Goal: Navigation & Orientation: Find specific page/section

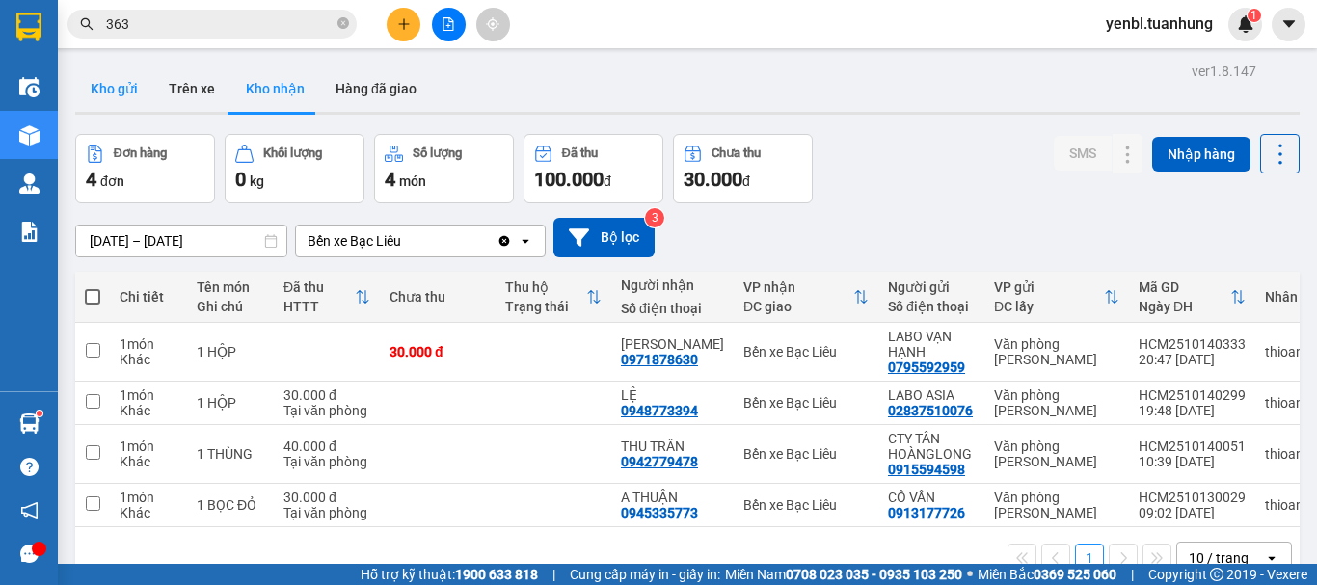
click at [134, 86] on button "Kho gửi" at bounding box center [114, 89] width 78 height 46
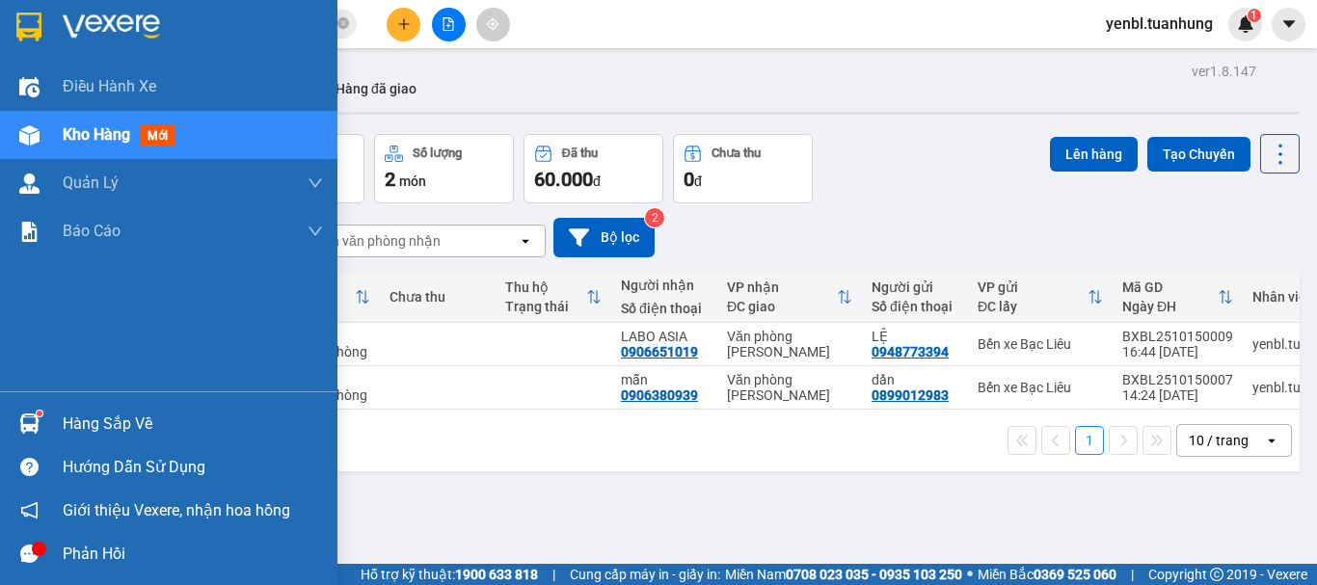
click at [46, 550] on div "Phản hồi" at bounding box center [168, 553] width 337 height 43
click at [30, 424] on img at bounding box center [29, 424] width 20 height 20
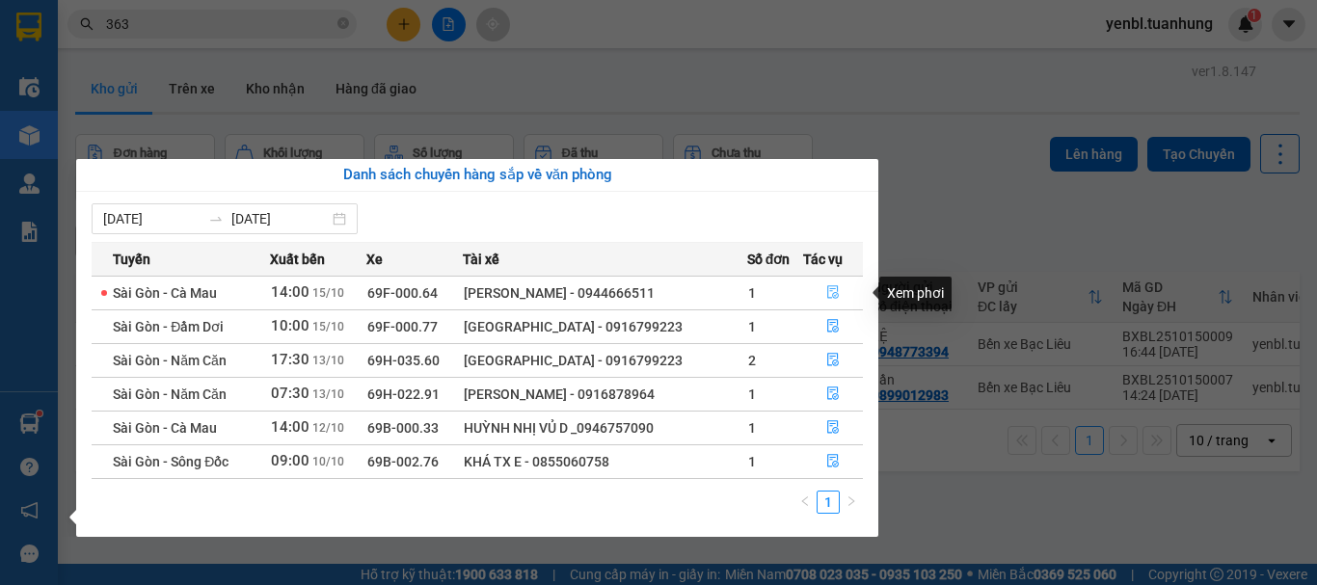
click at [833, 285] on icon "file-done" at bounding box center [832, 291] width 13 height 13
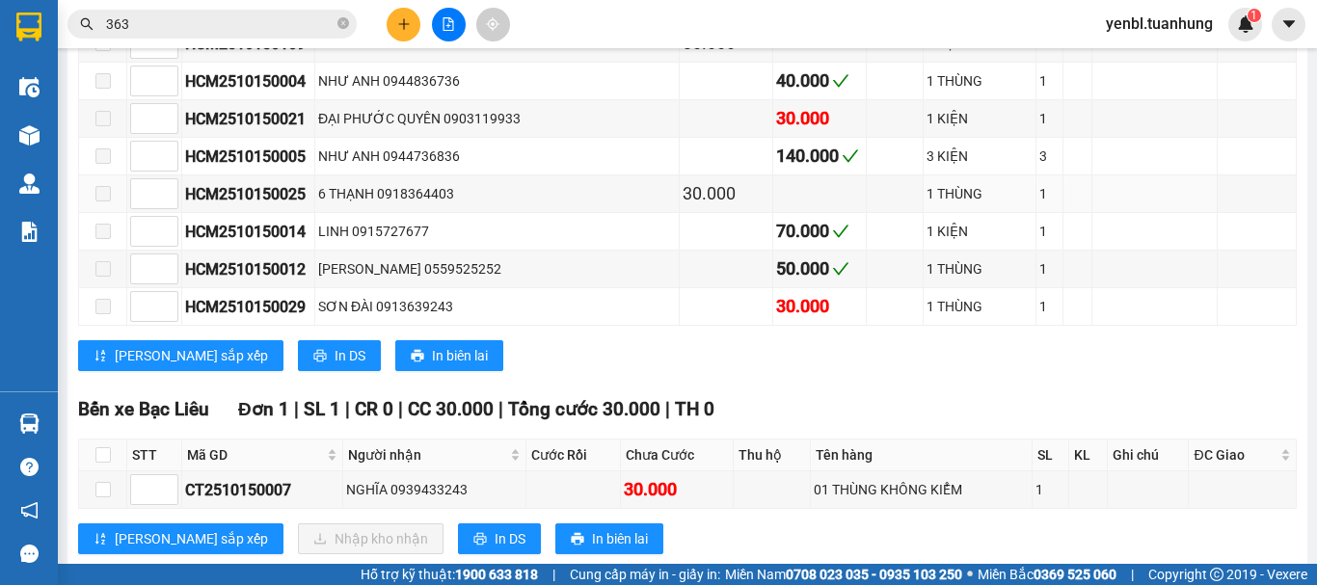
scroll to position [2281, 0]
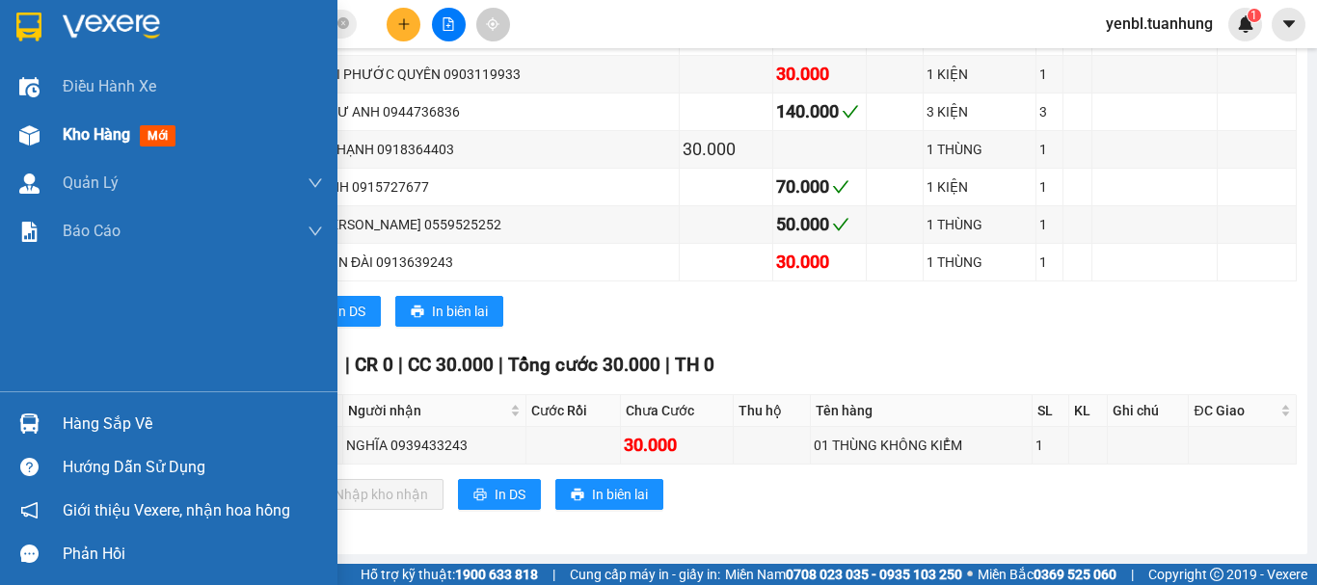
click at [81, 139] on span "Kho hàng" at bounding box center [96, 134] width 67 height 18
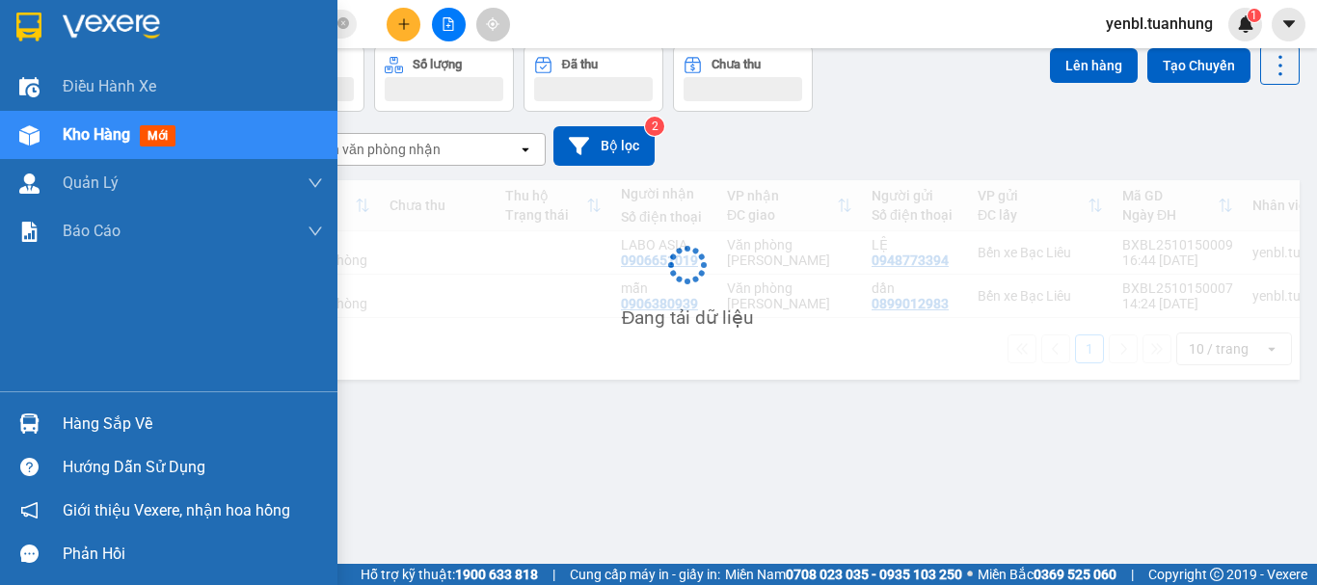
scroll to position [89, 0]
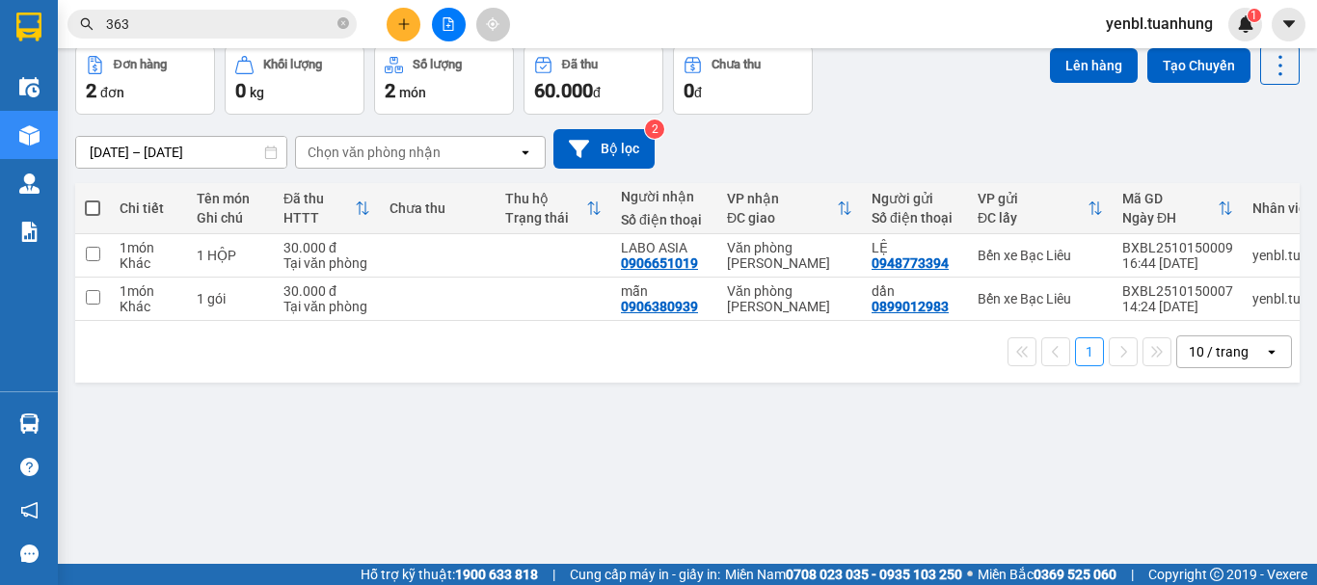
click at [83, 420] on div "ver 1.8.147 Kho gửi Trên xe Kho nhận Hàng đã giao Đơn hàng 2 đơn Khối lượng 0 k…" at bounding box center [687, 261] width 1240 height 585
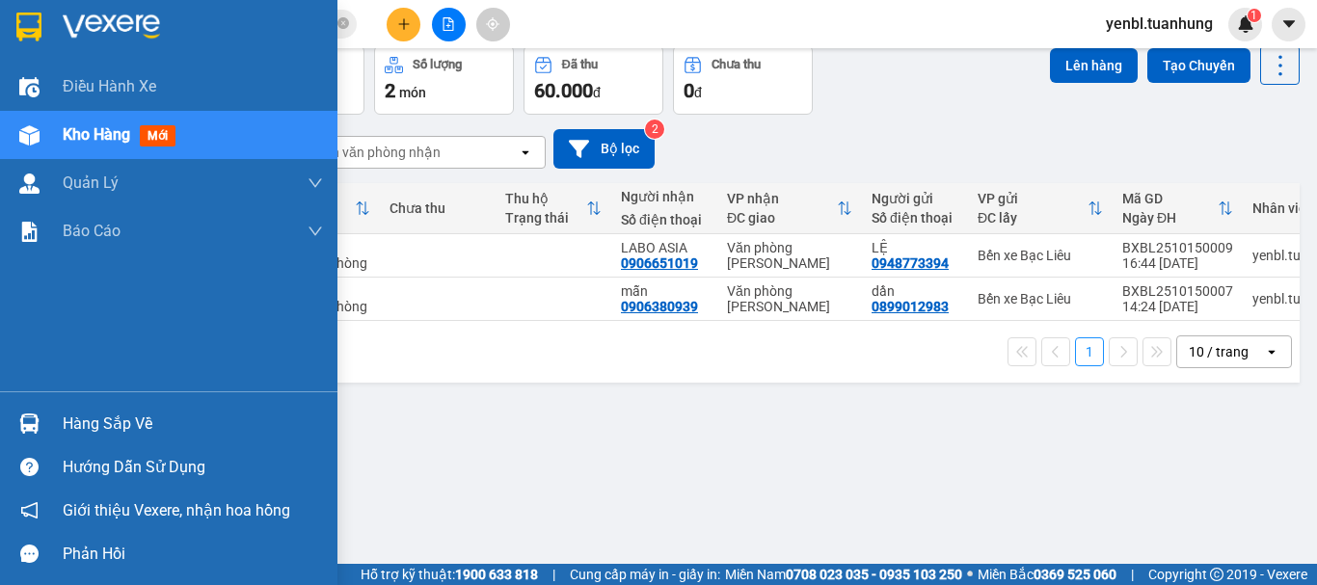
click at [79, 436] on div "Hàng sắp về" at bounding box center [193, 424] width 260 height 29
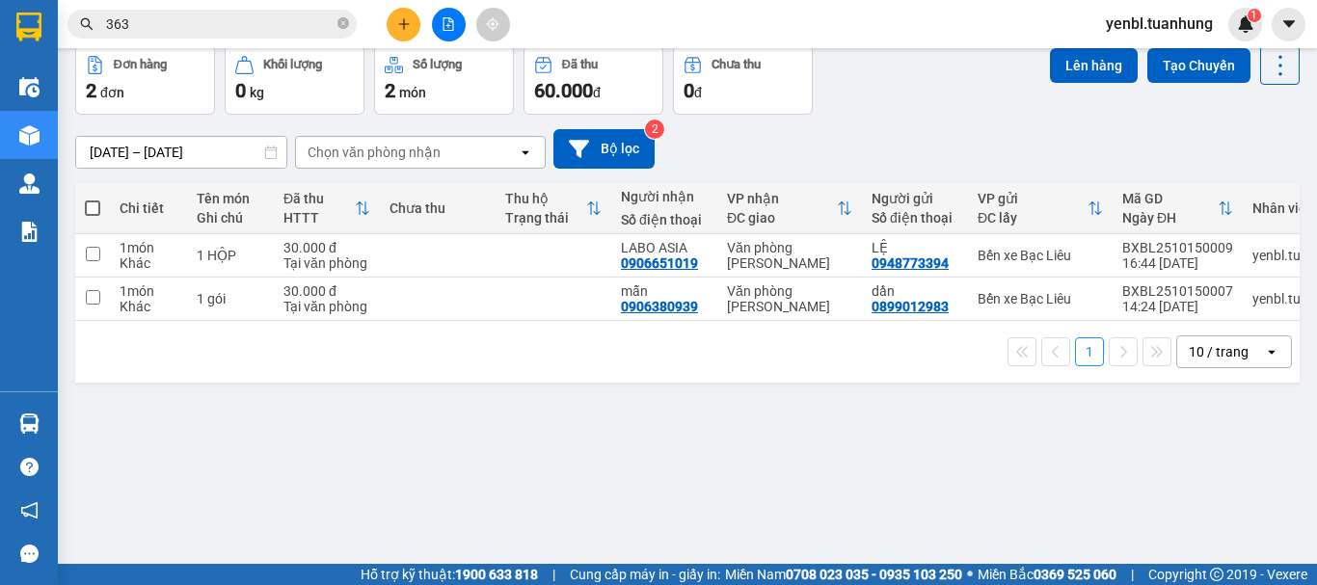
click at [957, 79] on section "Kết quả tìm kiếm ( 1243 ) Bộ lọc Mã ĐH Trạng thái Món hàng Thu hộ Tổng cước Chư…" at bounding box center [658, 292] width 1317 height 585
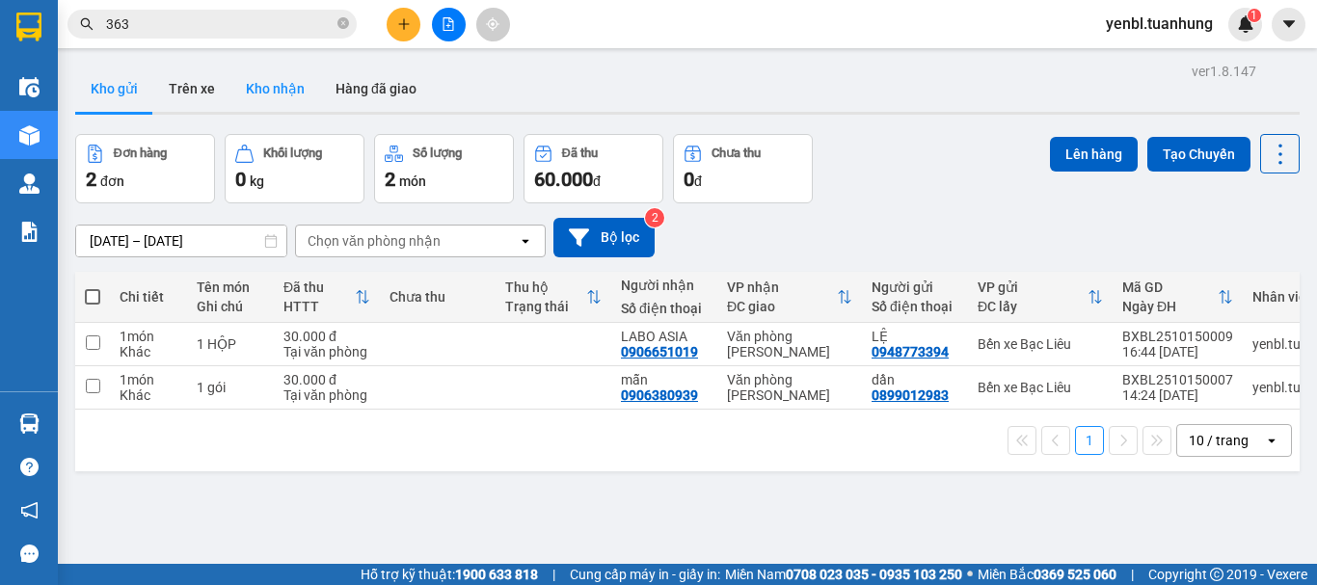
click at [272, 91] on button "Kho nhận" at bounding box center [275, 89] width 90 height 46
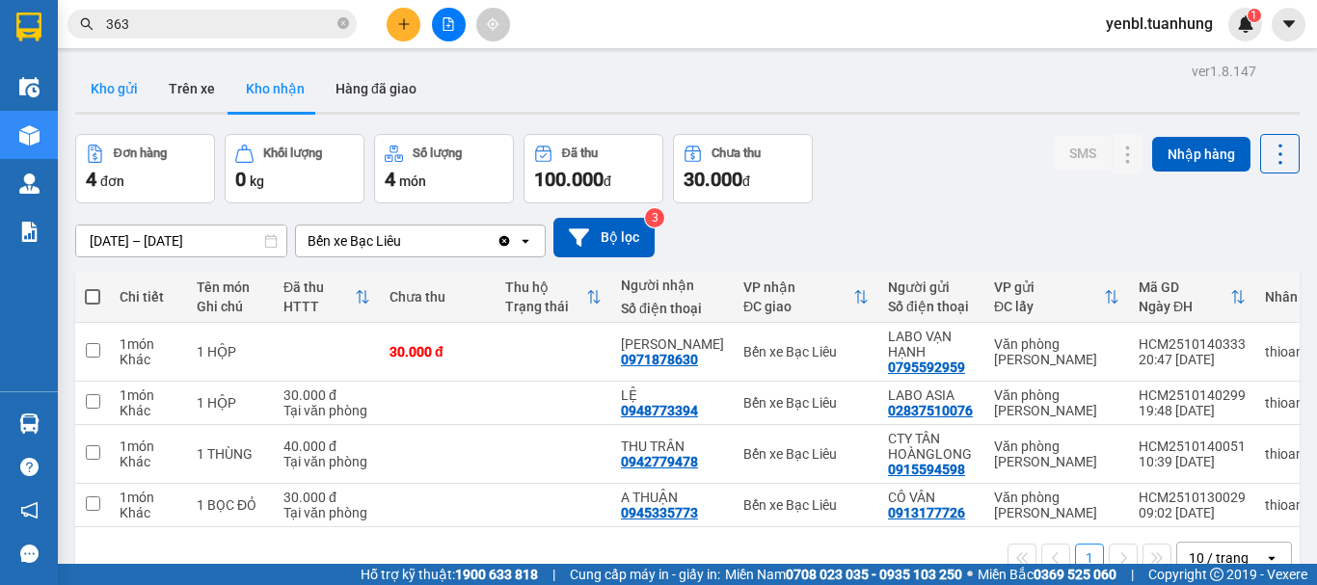
click at [114, 97] on button "Kho gửi" at bounding box center [114, 89] width 78 height 46
